Goal: Transaction & Acquisition: Purchase product/service

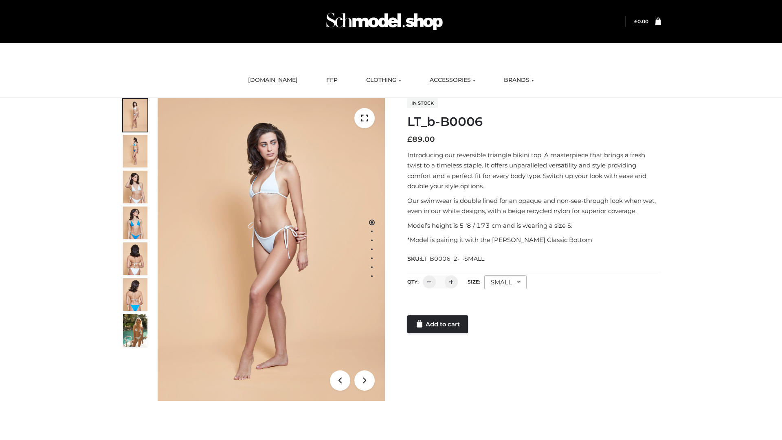
click at [438, 324] on link "Add to cart" at bounding box center [437, 324] width 61 height 18
